Goal: Find specific page/section: Find specific page/section

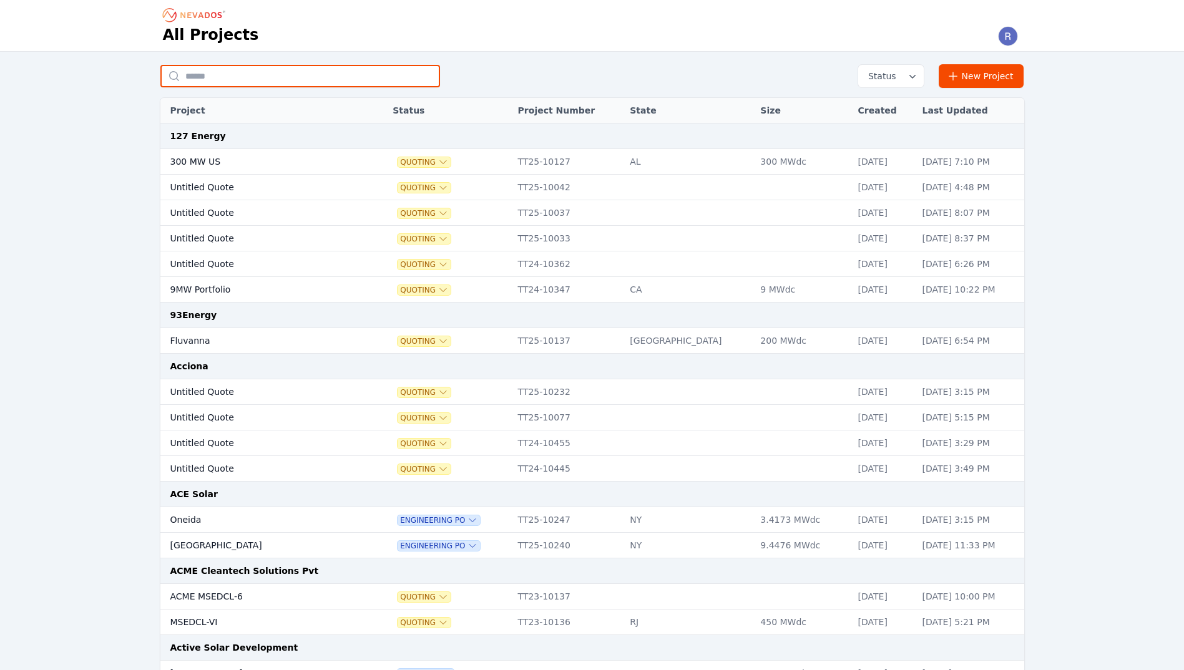
click at [230, 79] on input "text" at bounding box center [300, 76] width 280 height 22
type input "*********"
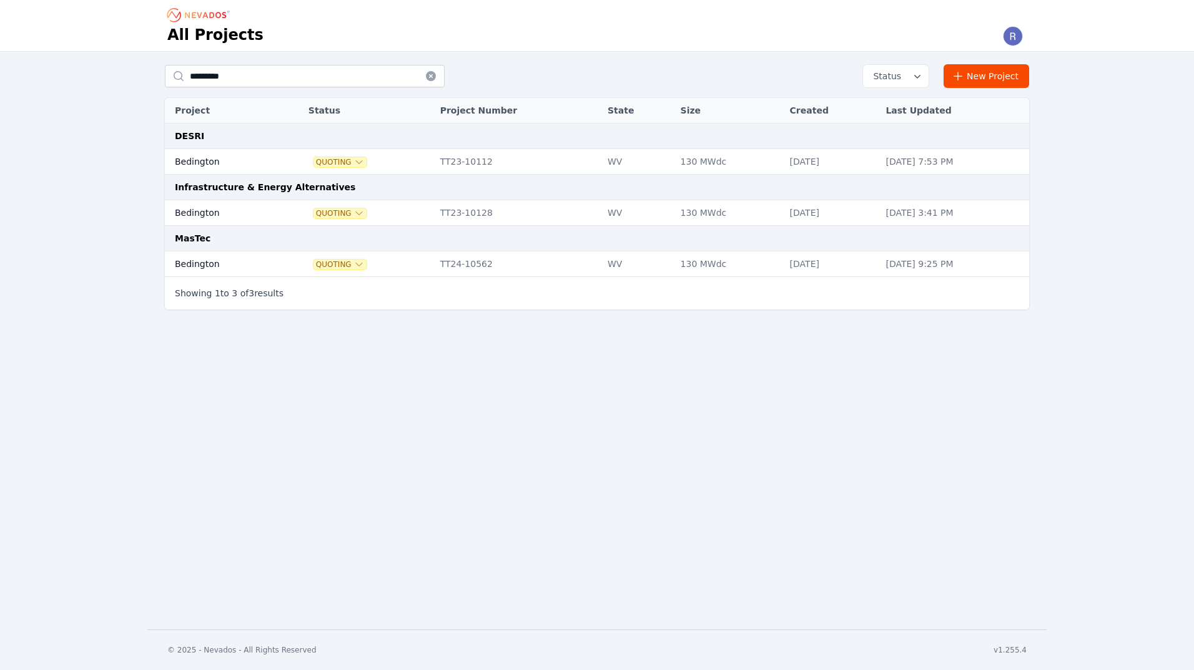
click at [238, 159] on td "Bedington" at bounding box center [222, 162] width 114 height 26
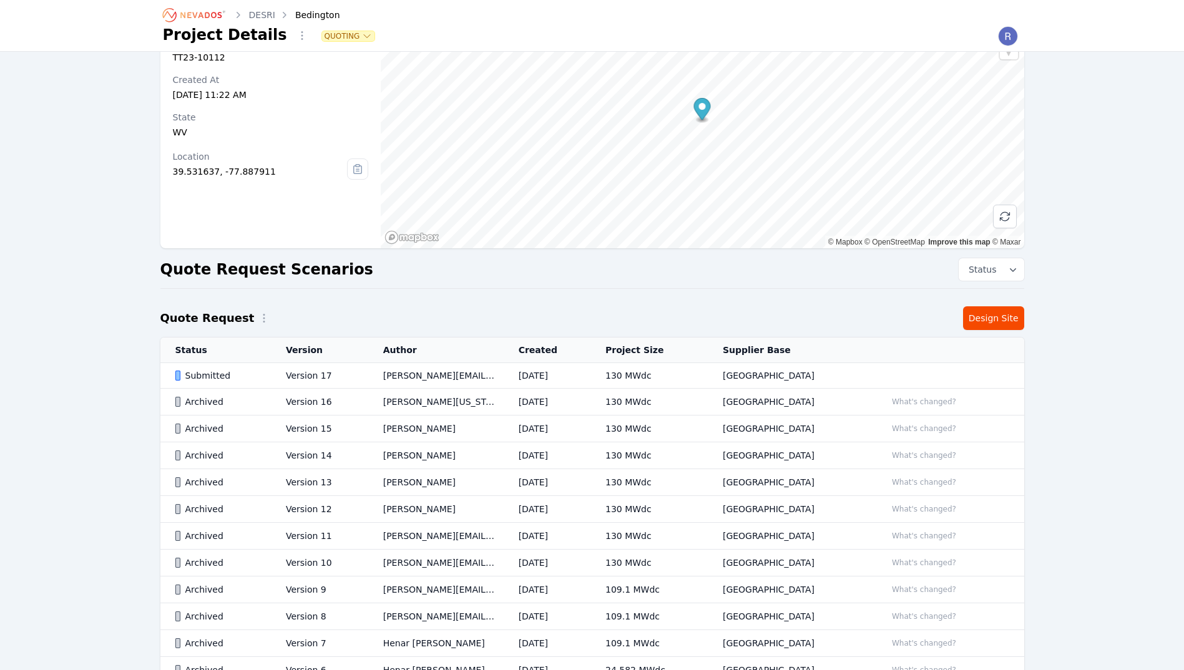
scroll to position [125, 0]
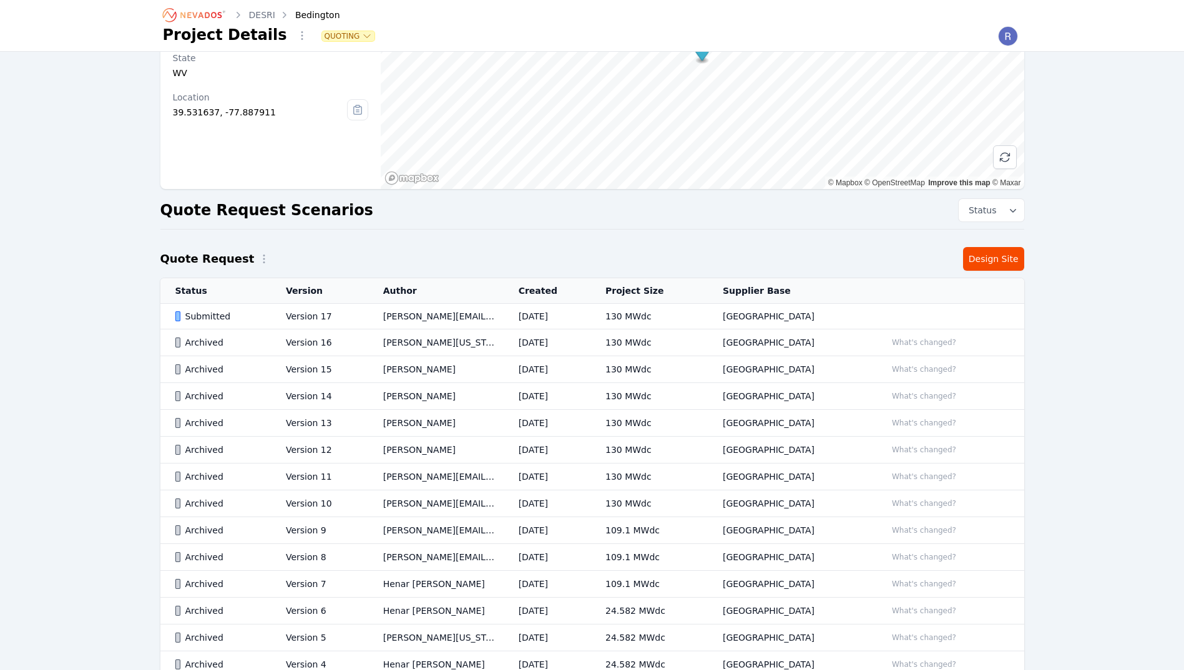
click at [591, 318] on td "[DATE]" at bounding box center [547, 317] width 87 height 26
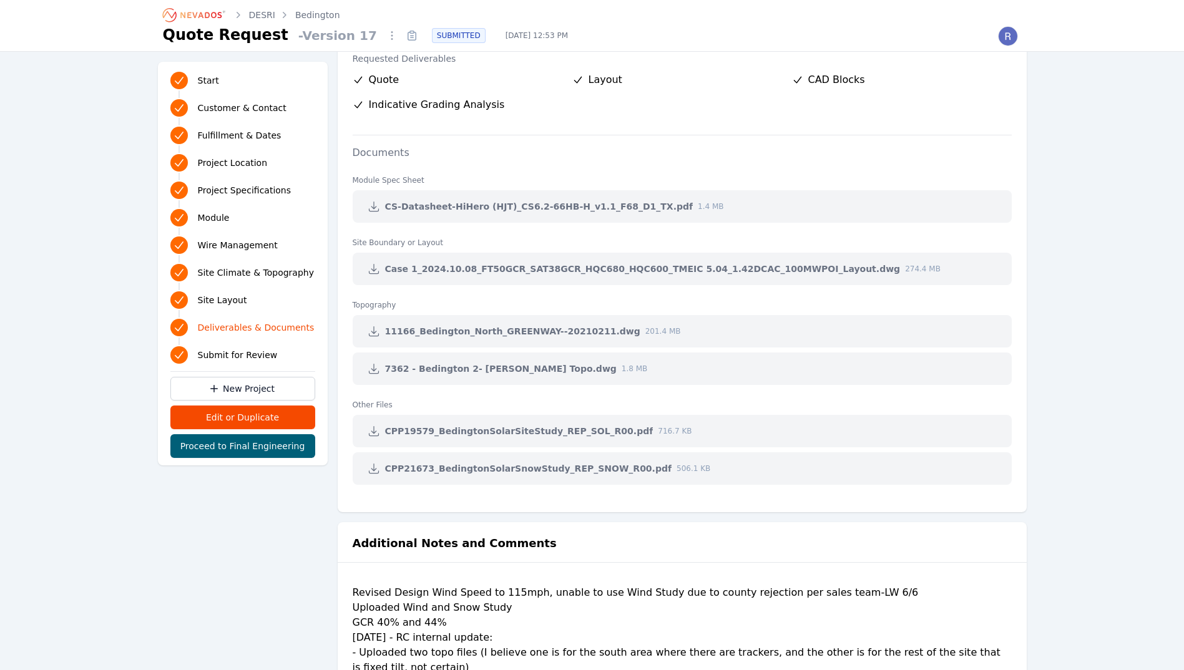
scroll to position [2657, 0]
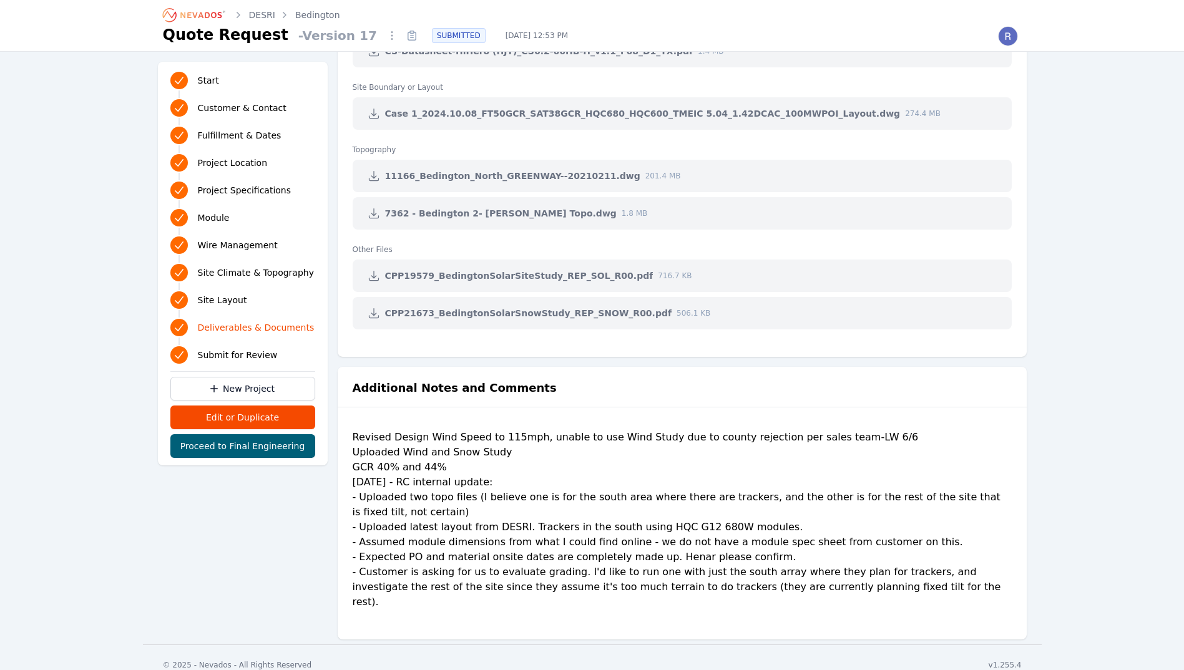
click at [450, 438] on div "Revised Design Wind Speed to 115mph, unable to use Wind Study due to county rej…" at bounding box center [682, 525] width 659 height 190
click at [496, 436] on div "Revised Design Wind Speed to 115mph, unable to use Wind Study due to county rej…" at bounding box center [682, 525] width 659 height 190
click at [521, 435] on div "Revised Design Wind Speed to 115mph, unable to use Wind Study due to county rej…" at bounding box center [682, 525] width 659 height 190
click at [412, 433] on div "Revised Design Wind Speed to 115mph, unable to use Wind Study due to county rej…" at bounding box center [682, 525] width 659 height 190
click at [500, 435] on div "Revised Design Wind Speed to 115mph, unable to use Wind Study due to county rej…" at bounding box center [682, 525] width 659 height 190
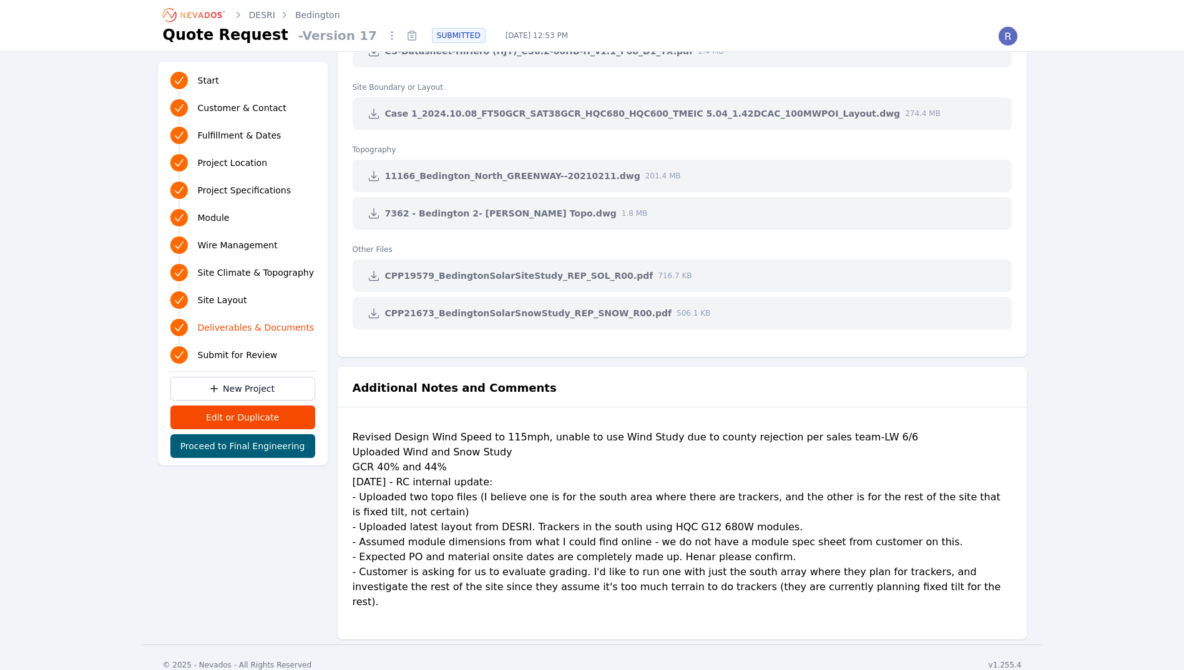
drag, startPoint x: 500, startPoint y: 435, endPoint x: 612, endPoint y: 438, distance: 111.8
click at [609, 438] on div "Revised Design Wind Speed to 115mph, unable to use Wind Study due to county rej…" at bounding box center [682, 525] width 659 height 190
drag, startPoint x: 572, startPoint y: 431, endPoint x: 582, endPoint y: 431, distance: 10.6
click at [572, 431] on div "Revised Design Wind Speed to 115mph, unable to use Wind Study due to county rej…" at bounding box center [682, 525] width 659 height 190
drag, startPoint x: 642, startPoint y: 431, endPoint x: 664, endPoint y: 431, distance: 21.9
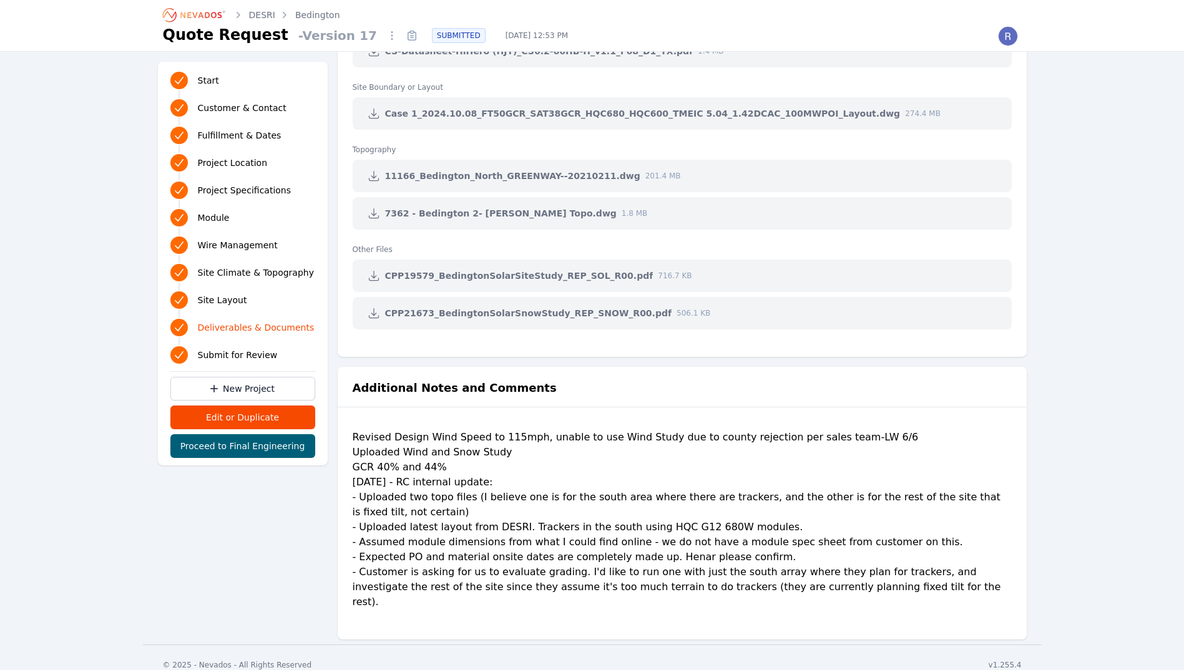
click at [646, 431] on div "Revised Design Wind Speed to 115mph, unable to use Wind Study due to county rej…" at bounding box center [682, 525] width 659 height 190
drag, startPoint x: 707, startPoint y: 431, endPoint x: 725, endPoint y: 432, distance: 18.1
click at [714, 432] on div "Revised Design Wind Speed to 115mph, unable to use Wind Study due to county rej…" at bounding box center [682, 525] width 659 height 190
drag, startPoint x: 725, startPoint y: 432, endPoint x: 775, endPoint y: 439, distance: 49.9
click at [773, 439] on div "Revised Design Wind Speed to 115mph, unable to use Wind Study due to county rej…" at bounding box center [682, 525] width 659 height 190
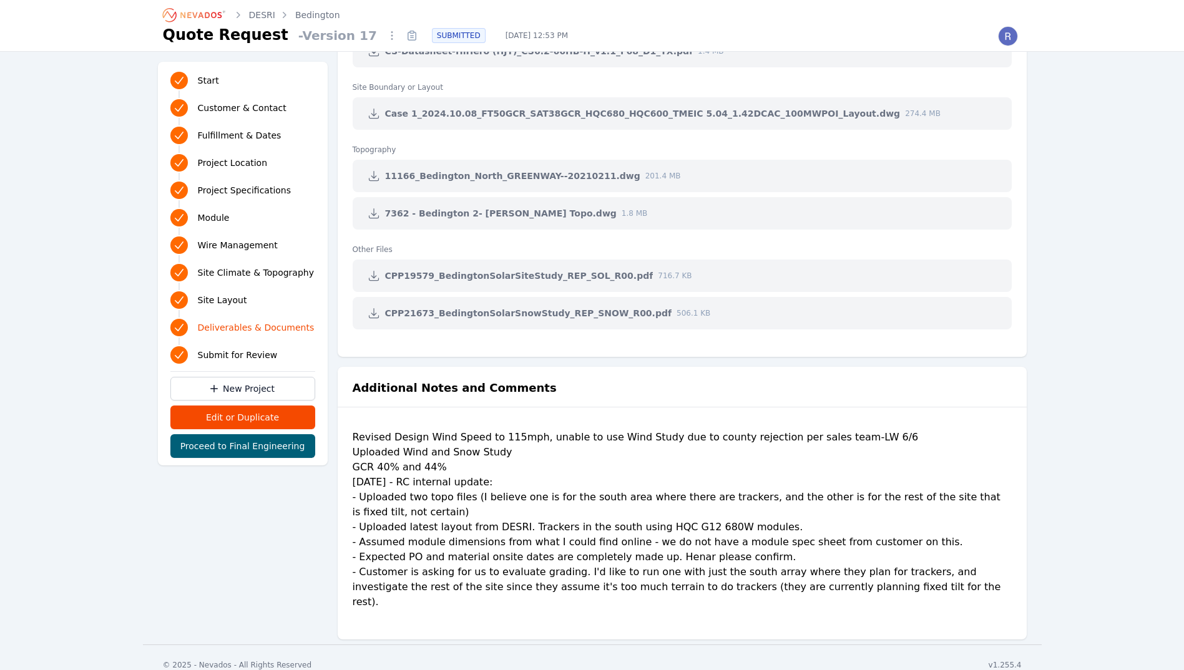
click at [779, 439] on div "Revised Design Wind Speed to 115mph, unable to use Wind Study due to county rej…" at bounding box center [682, 525] width 659 height 190
click at [830, 442] on div "Revised Design Wind Speed to 115mph, unable to use Wind Study due to county rej…" at bounding box center [682, 525] width 659 height 190
